Goal: Task Accomplishment & Management: Use online tool/utility

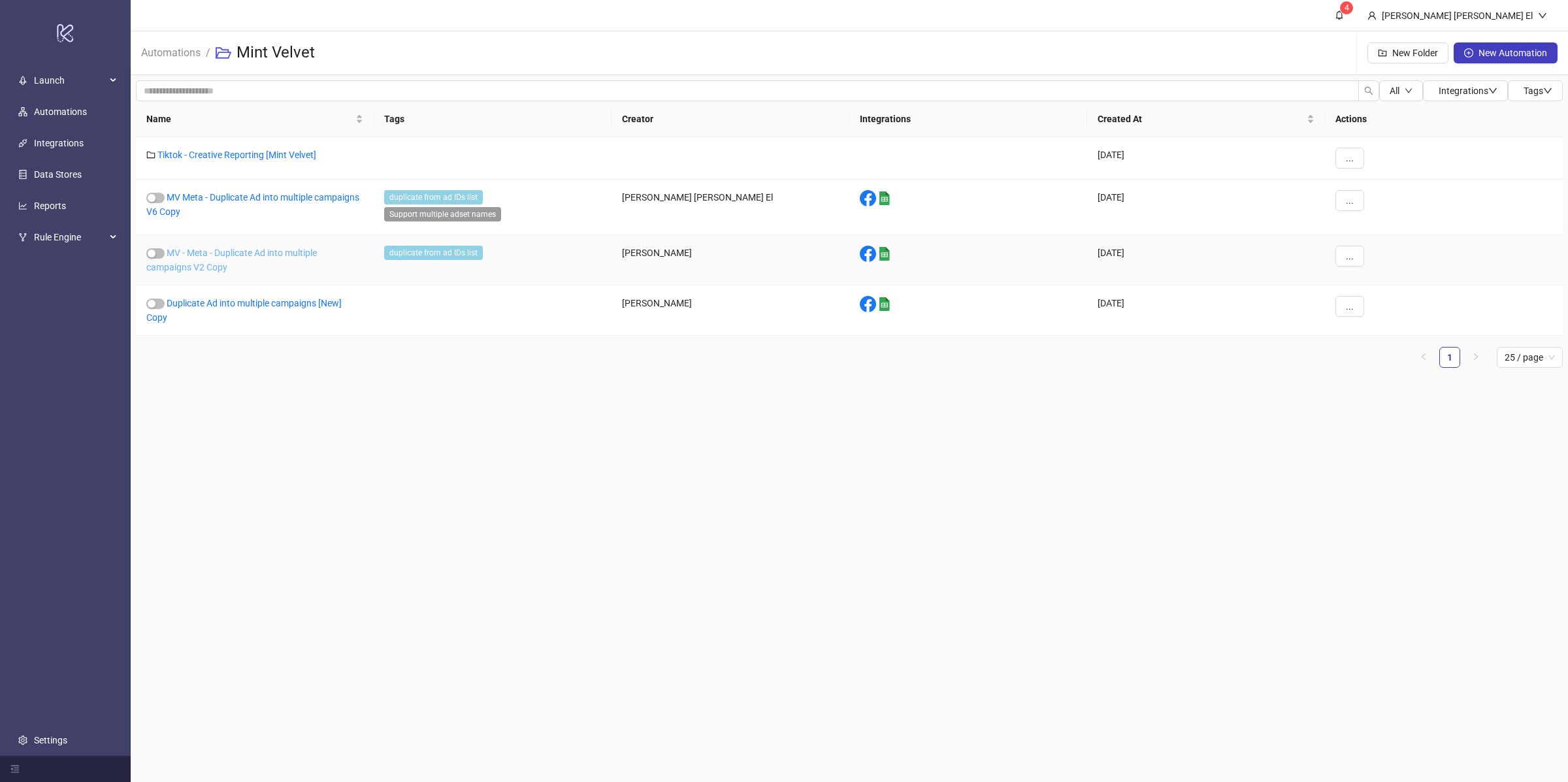
click at [209, 256] on link "MV - Meta - Duplicate Ad into multiple campaigns V2 Copy" at bounding box center [231, 260] width 170 height 25
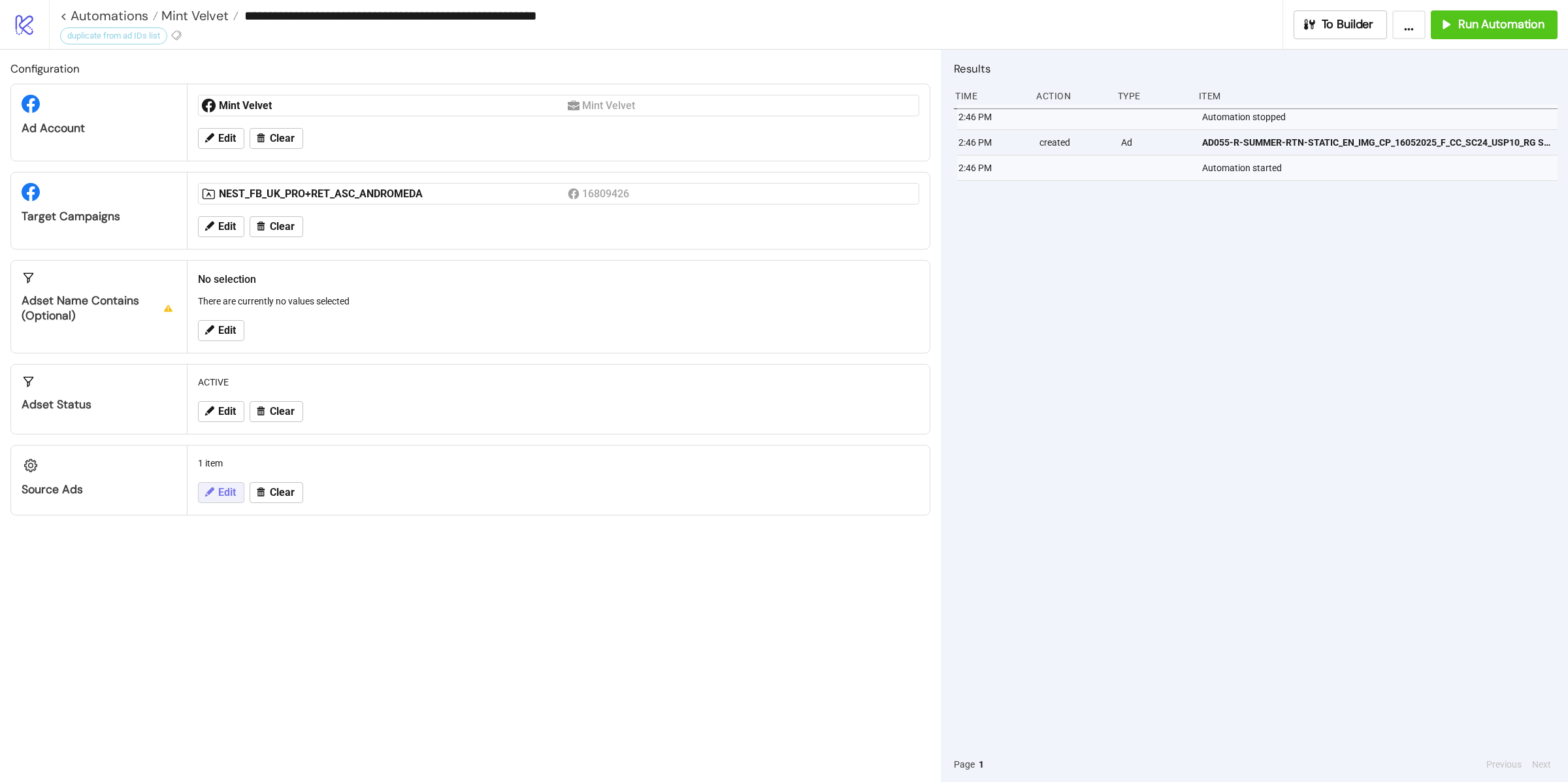
click at [217, 497] on button "Edit" at bounding box center [221, 492] width 47 height 21
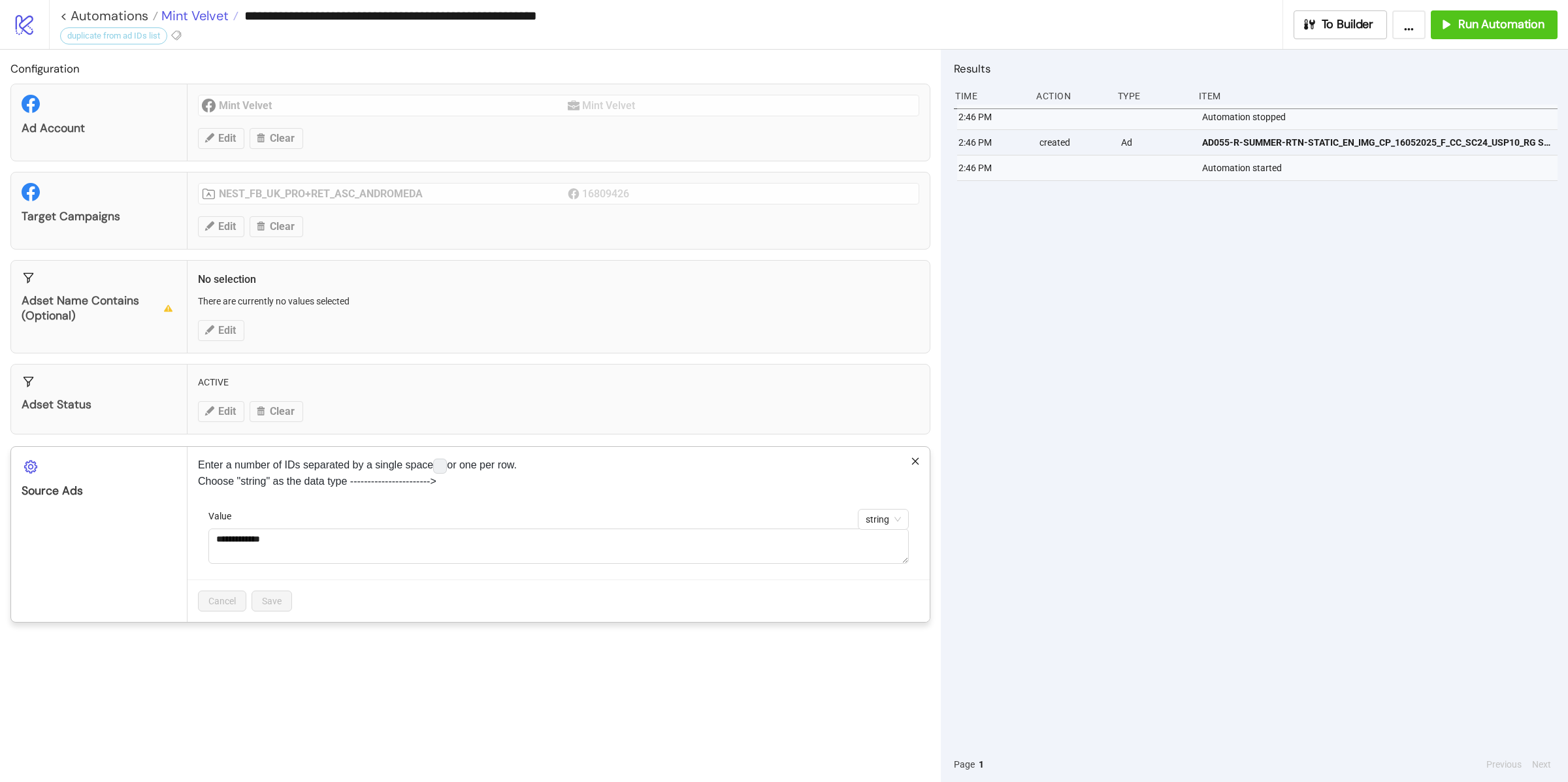
click at [222, 13] on div "**********" at bounding box center [784, 391] width 1568 height 782
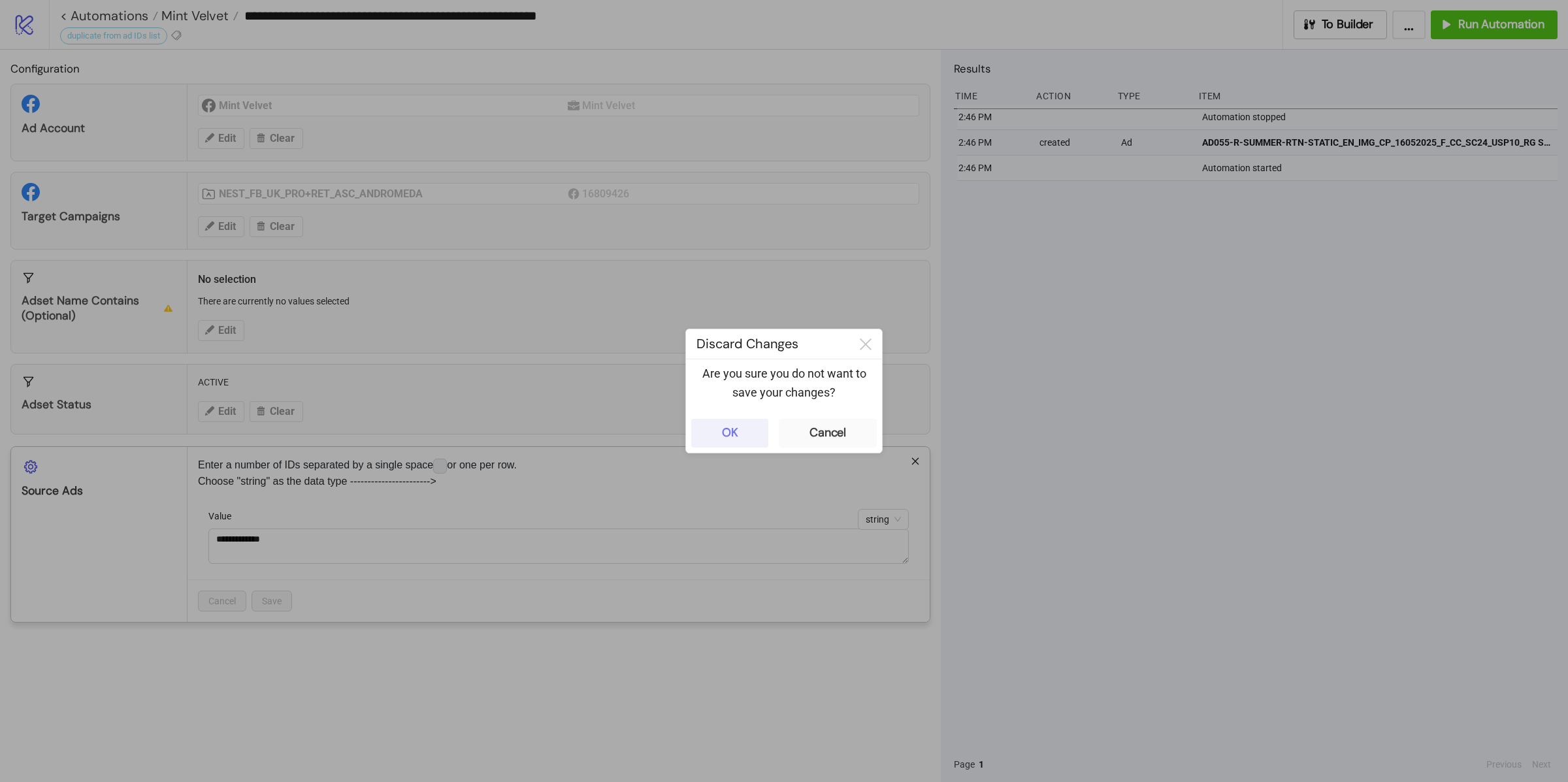
click at [745, 442] on button "OK" at bounding box center [729, 433] width 77 height 28
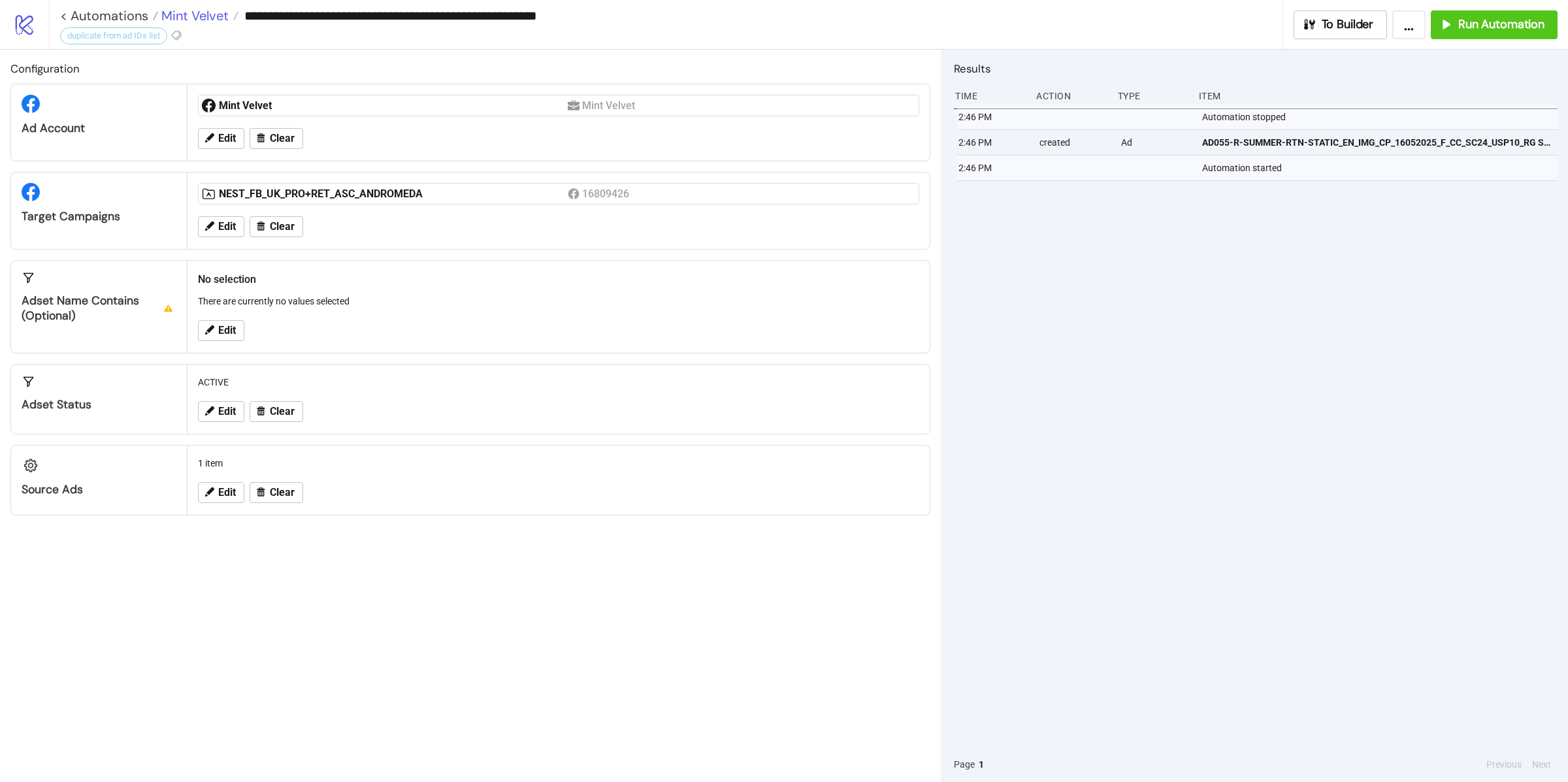
click at [209, 17] on span "Mint Velvet" at bounding box center [193, 15] width 70 height 17
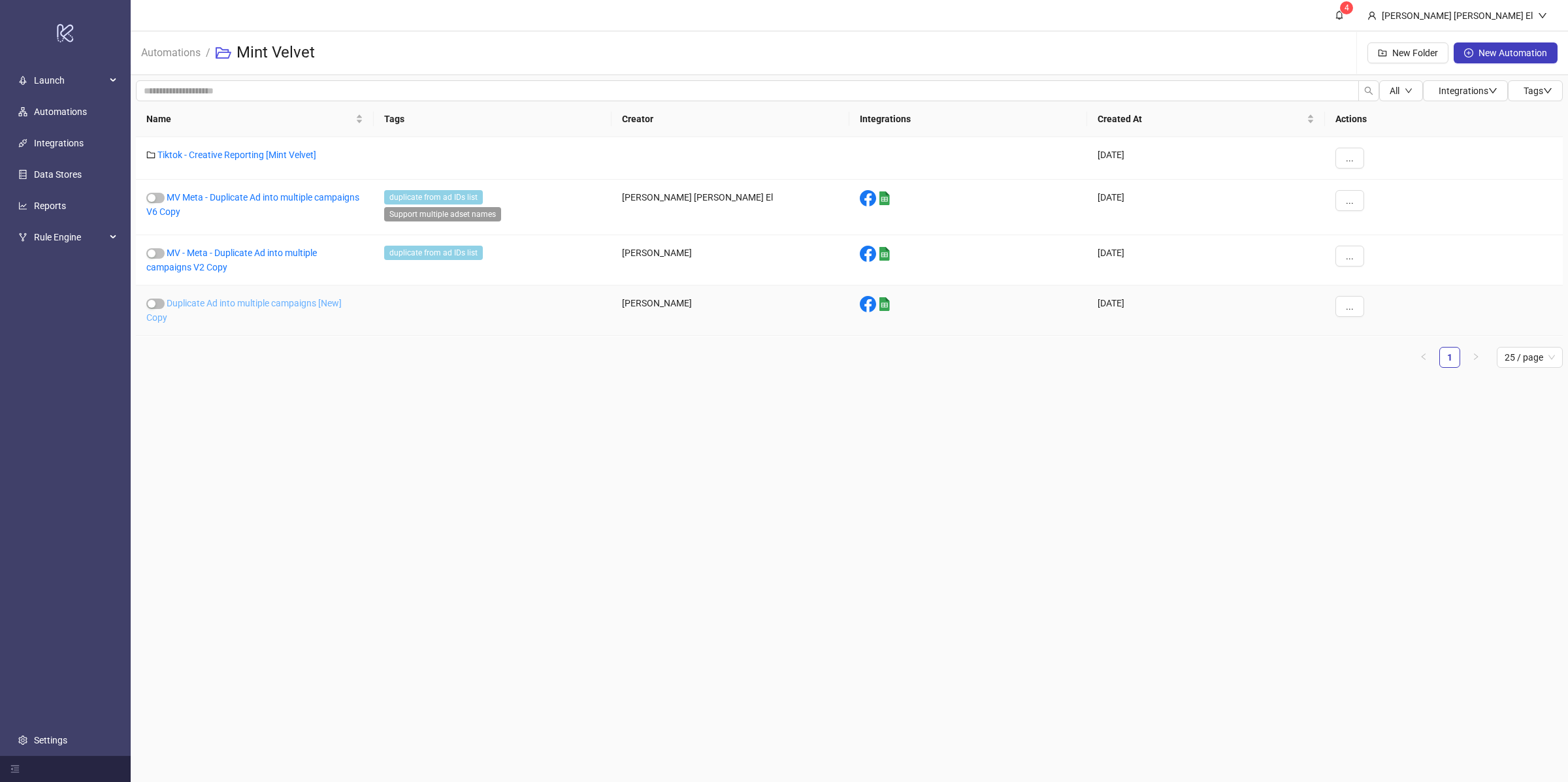
click at [192, 304] on link "Duplicate Ad into multiple campaigns [New] Copy" at bounding box center [244, 309] width 196 height 25
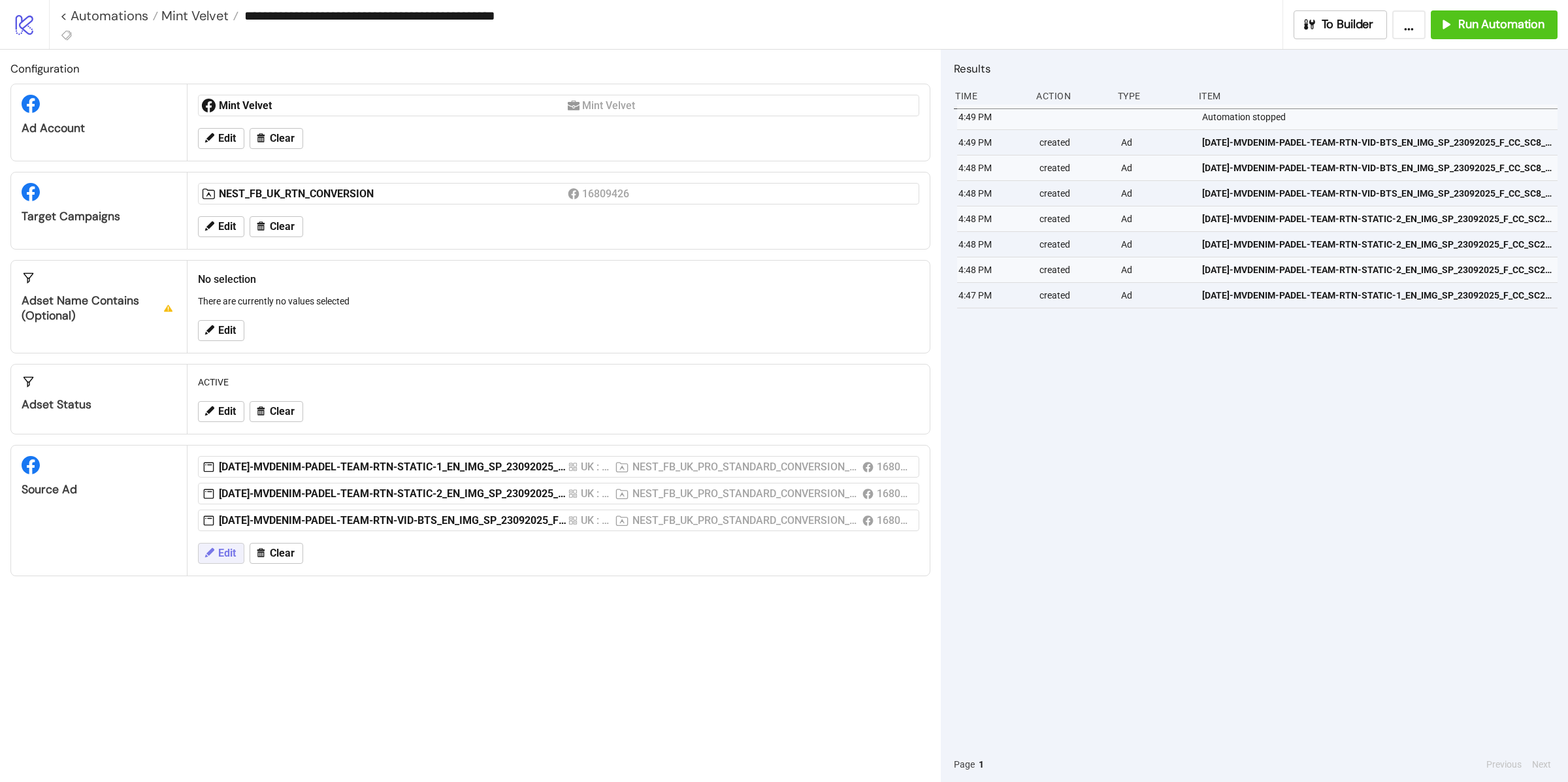
click at [230, 564] on button "Edit" at bounding box center [221, 553] width 47 height 21
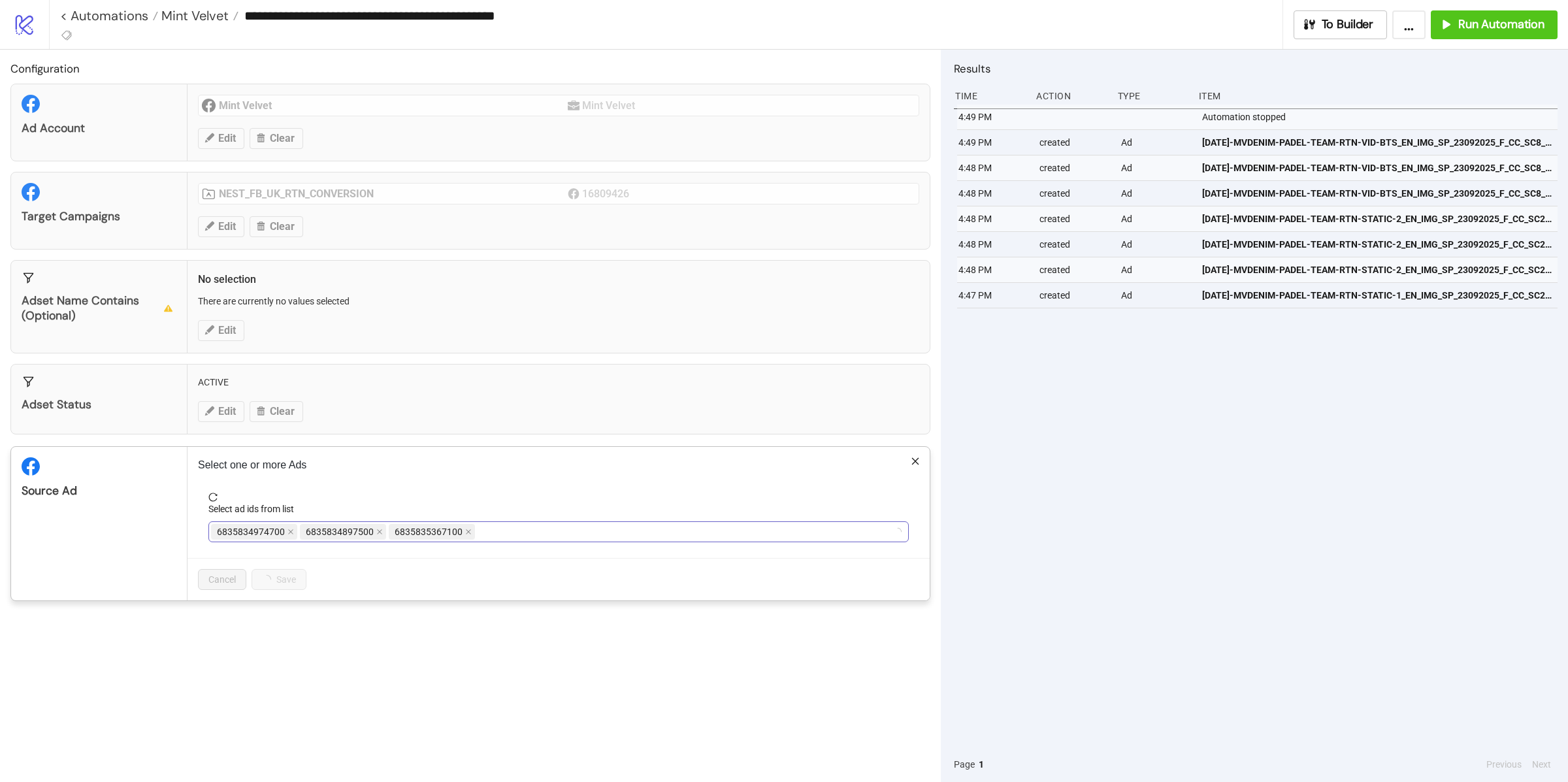
click at [471, 533] on span "6835835367100" at bounding box center [432, 532] width 86 height 16
click at [467, 535] on icon "close" at bounding box center [468, 532] width 6 height 6
click at [288, 533] on icon "close" at bounding box center [291, 532] width 6 height 6
click at [290, 533] on icon "close" at bounding box center [291, 531] width 6 height 6
click at [290, 533] on div at bounding box center [552, 531] width 682 height 18
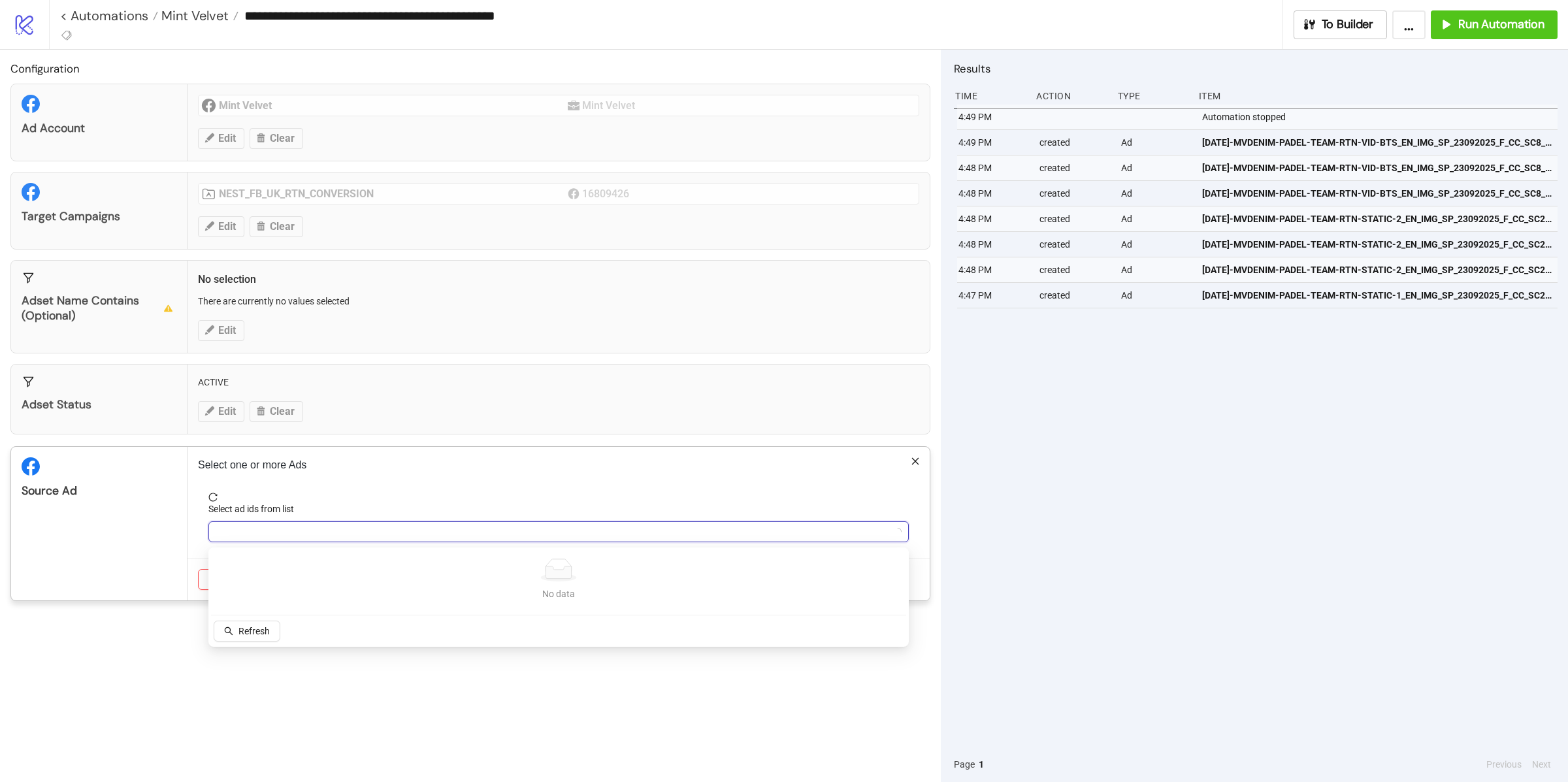
click at [290, 532] on div at bounding box center [552, 531] width 682 height 18
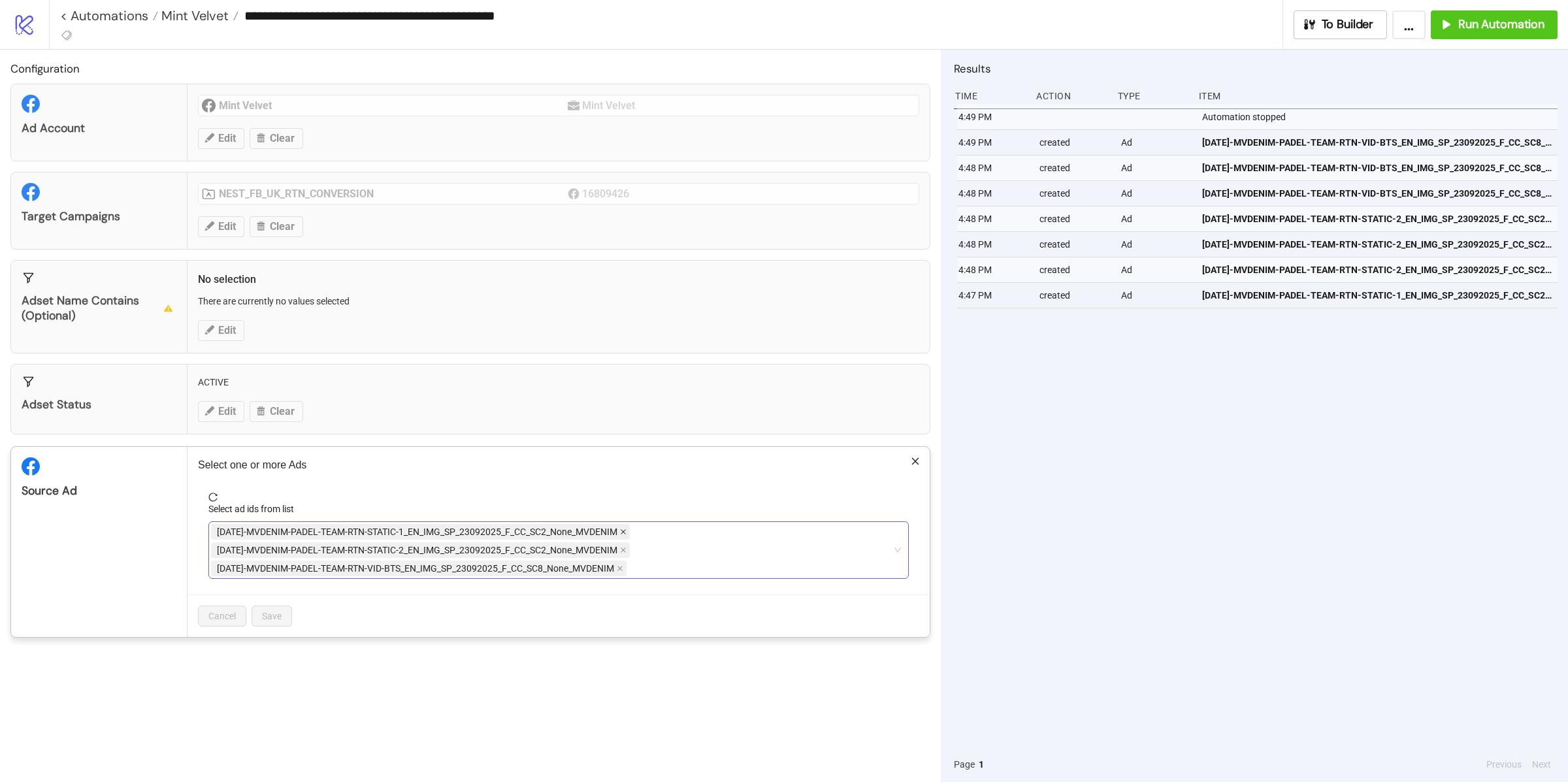
click at [626, 532] on icon "close" at bounding box center [623, 532] width 6 height 6
click at [626, 534] on icon "close" at bounding box center [623, 532] width 6 height 6
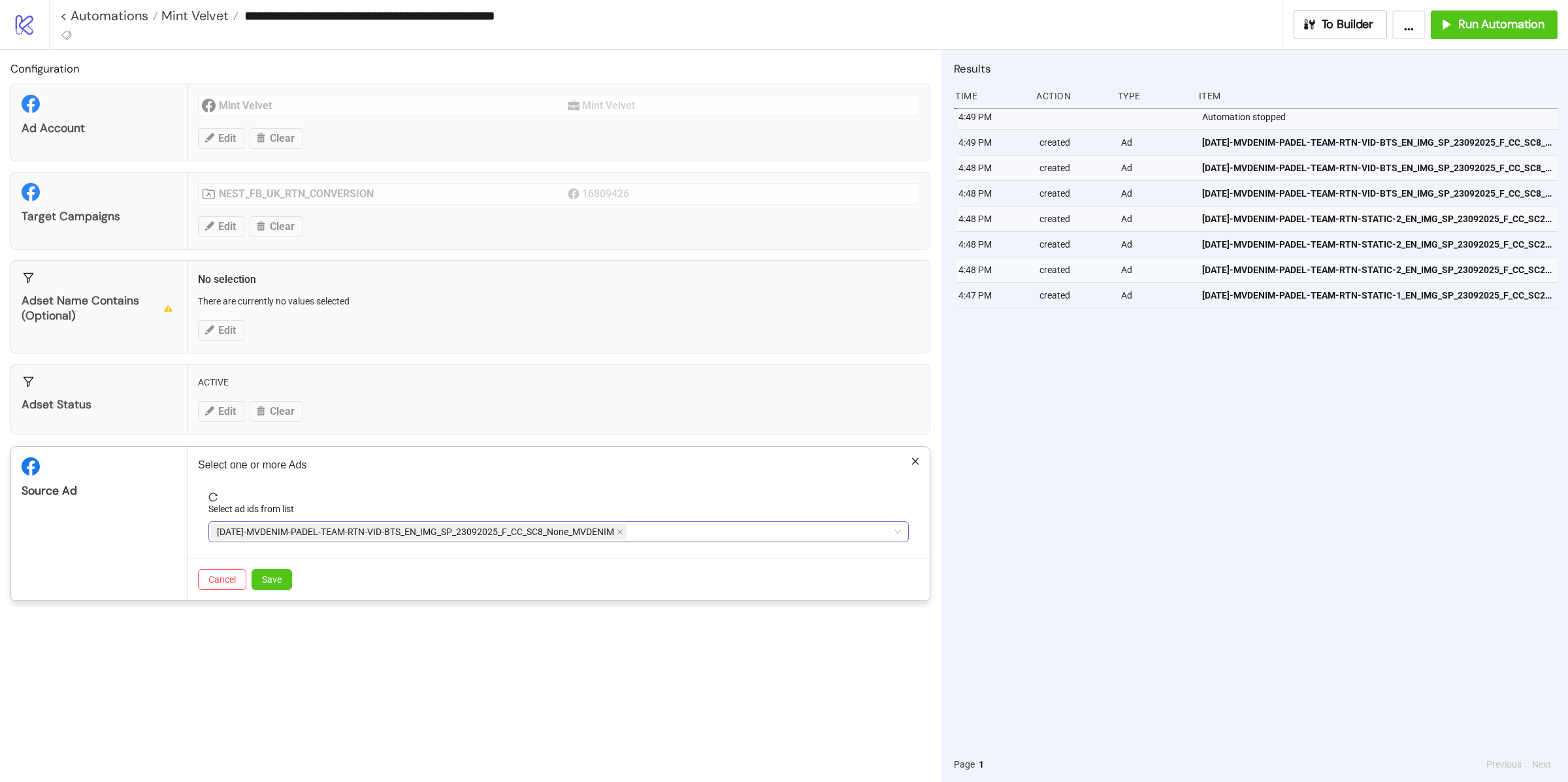
click at [626, 533] on span "[DATE]-MVDENIM-PADEL-TEAM-RTN-VID-BTS_EN_IMG_SP_23092025_F_CC_SC8_None_MVDENIM" at bounding box center [419, 532] width 416 height 16
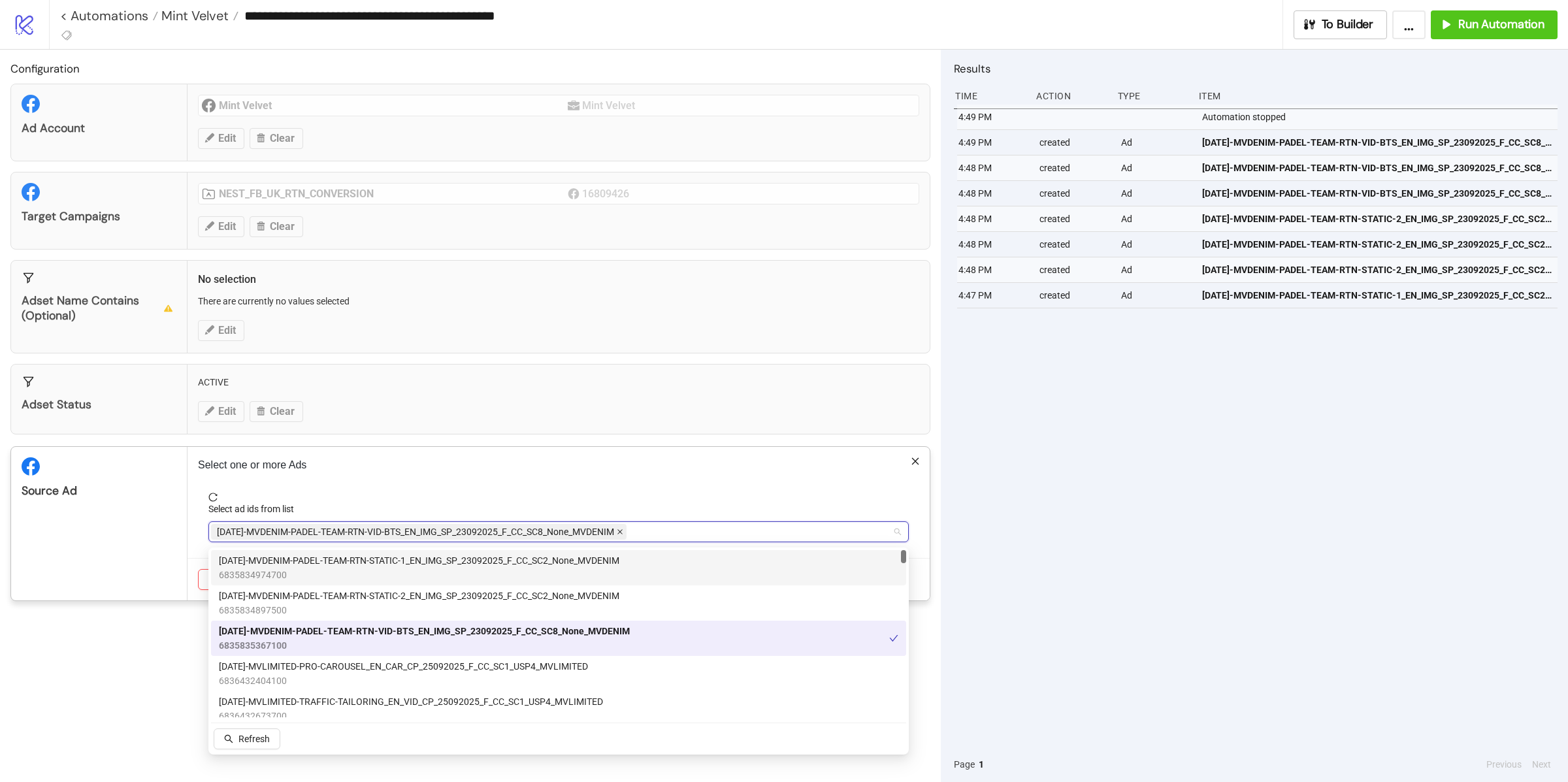
click at [622, 535] on icon "close" at bounding box center [620, 532] width 6 height 6
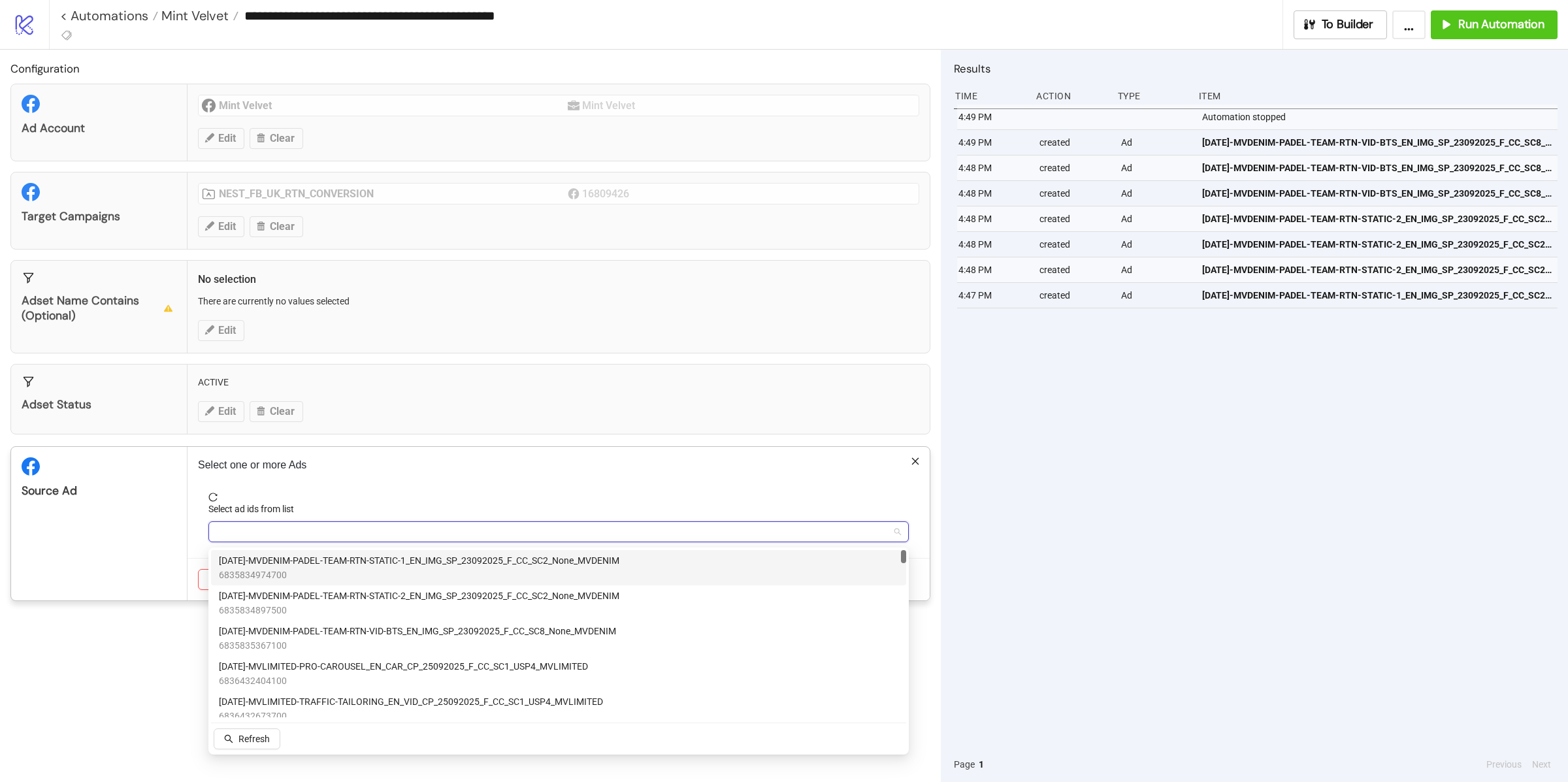
click at [622, 534] on div at bounding box center [552, 531] width 682 height 18
